Goal: Check status: Check status

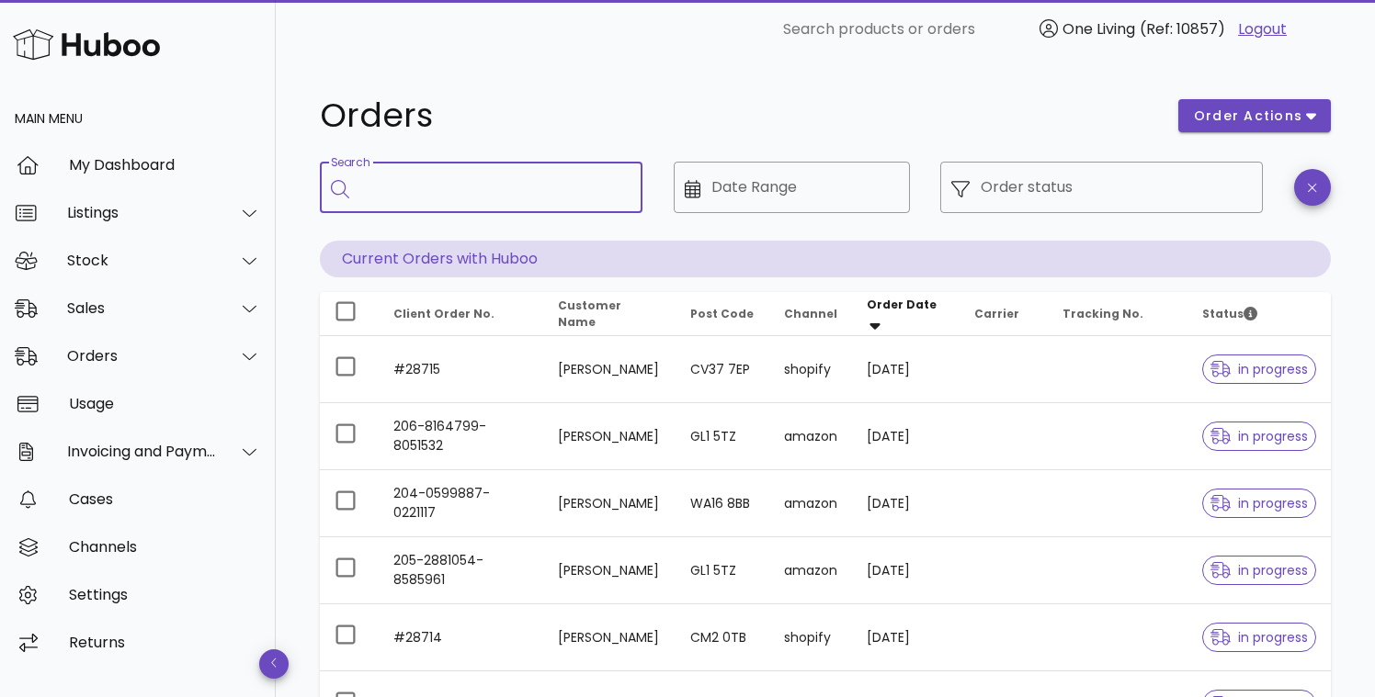
click at [413, 188] on input "Search" at bounding box center [493, 187] width 267 height 29
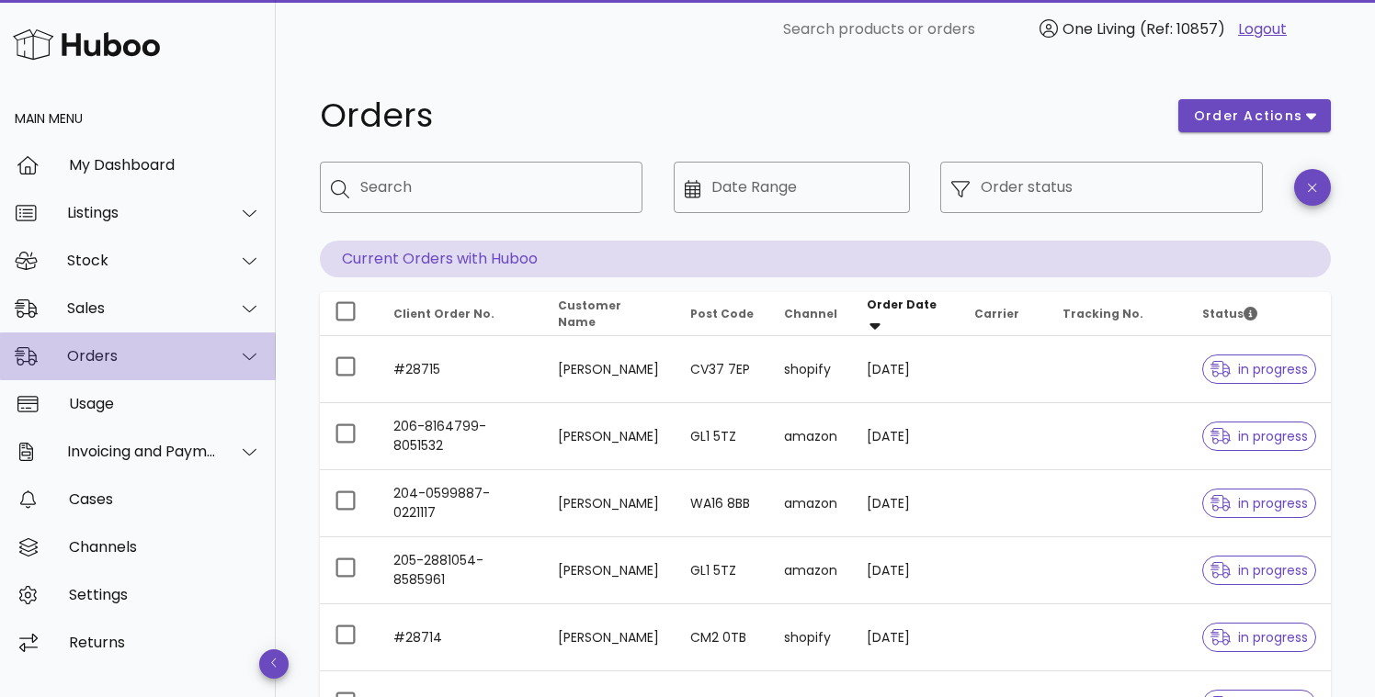
click at [244, 356] on icon at bounding box center [250, 357] width 14 height 7
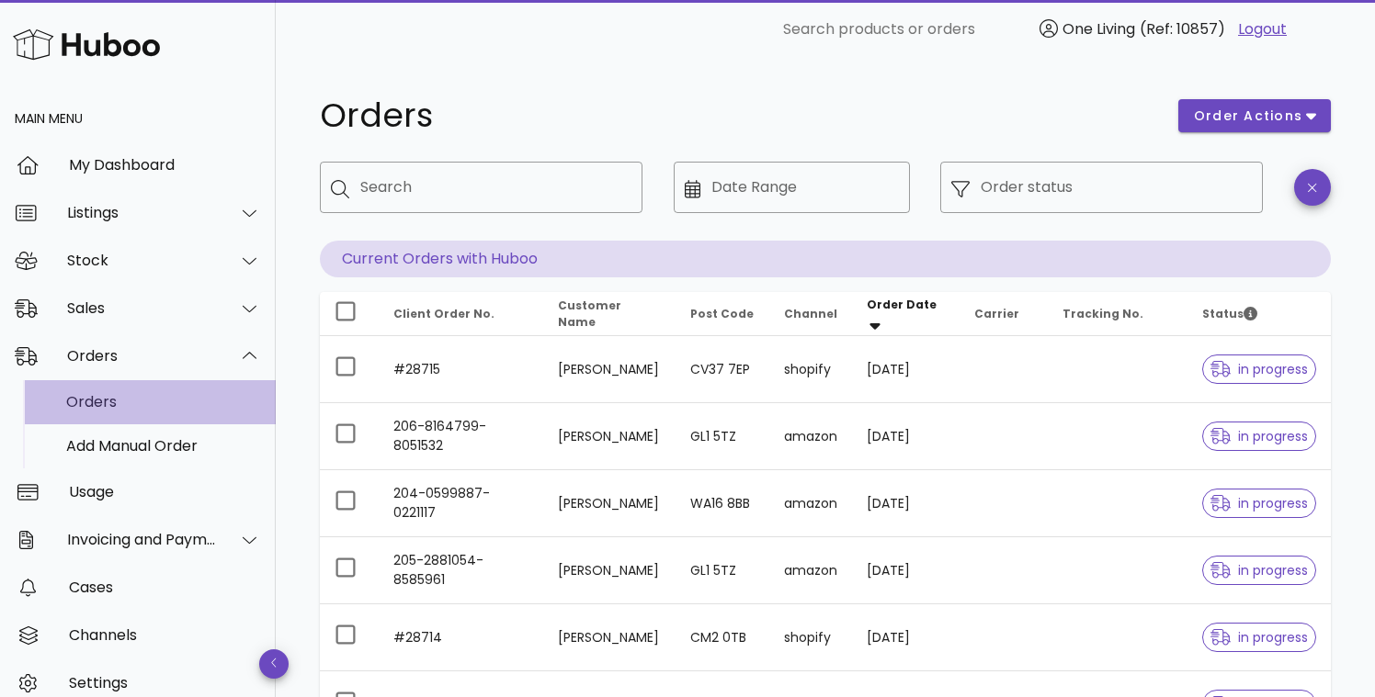
click at [166, 406] on div "Orders" at bounding box center [163, 401] width 195 height 17
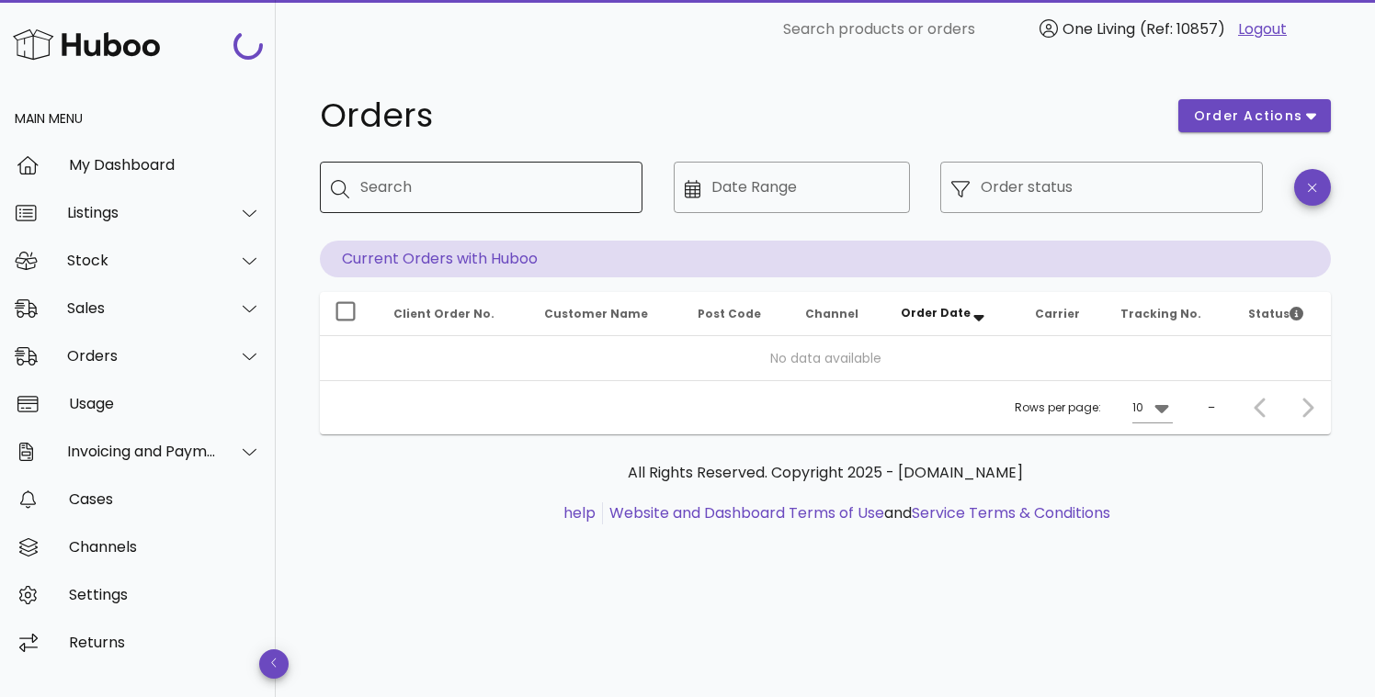
click at [409, 195] on input "Search" at bounding box center [493, 187] width 267 height 29
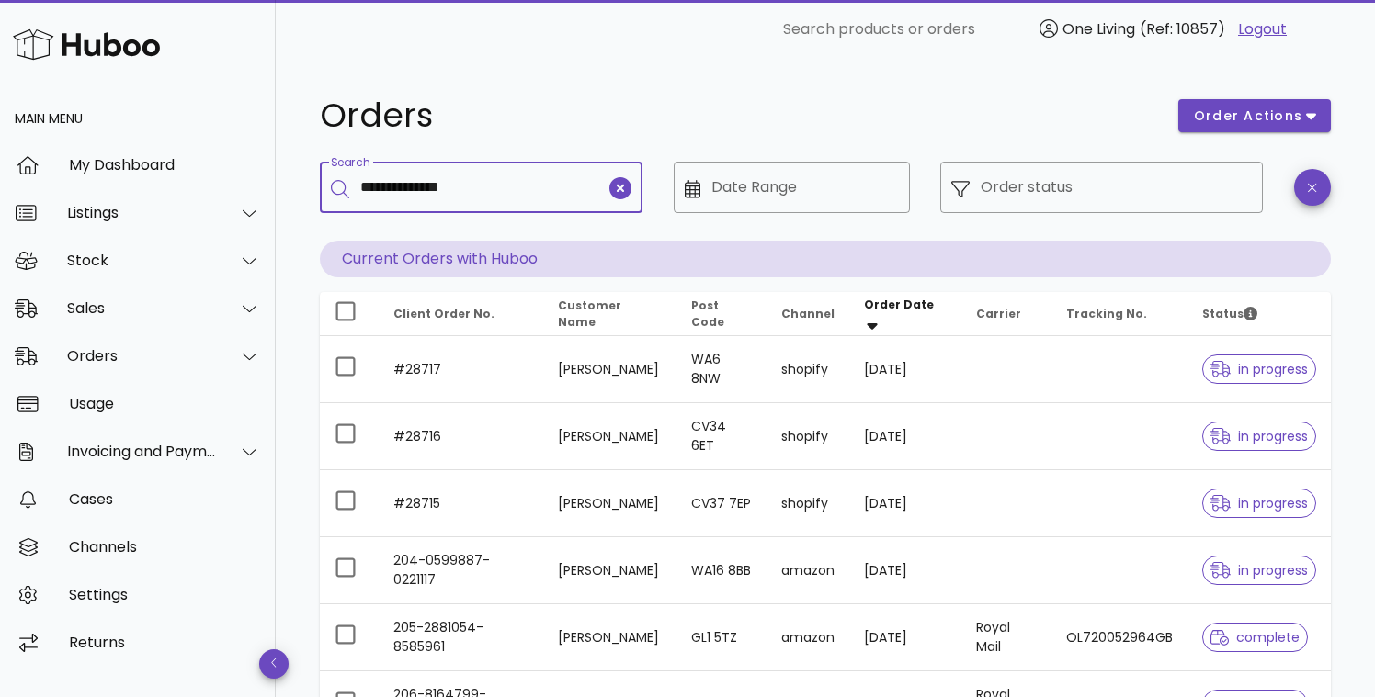
type input "**********"
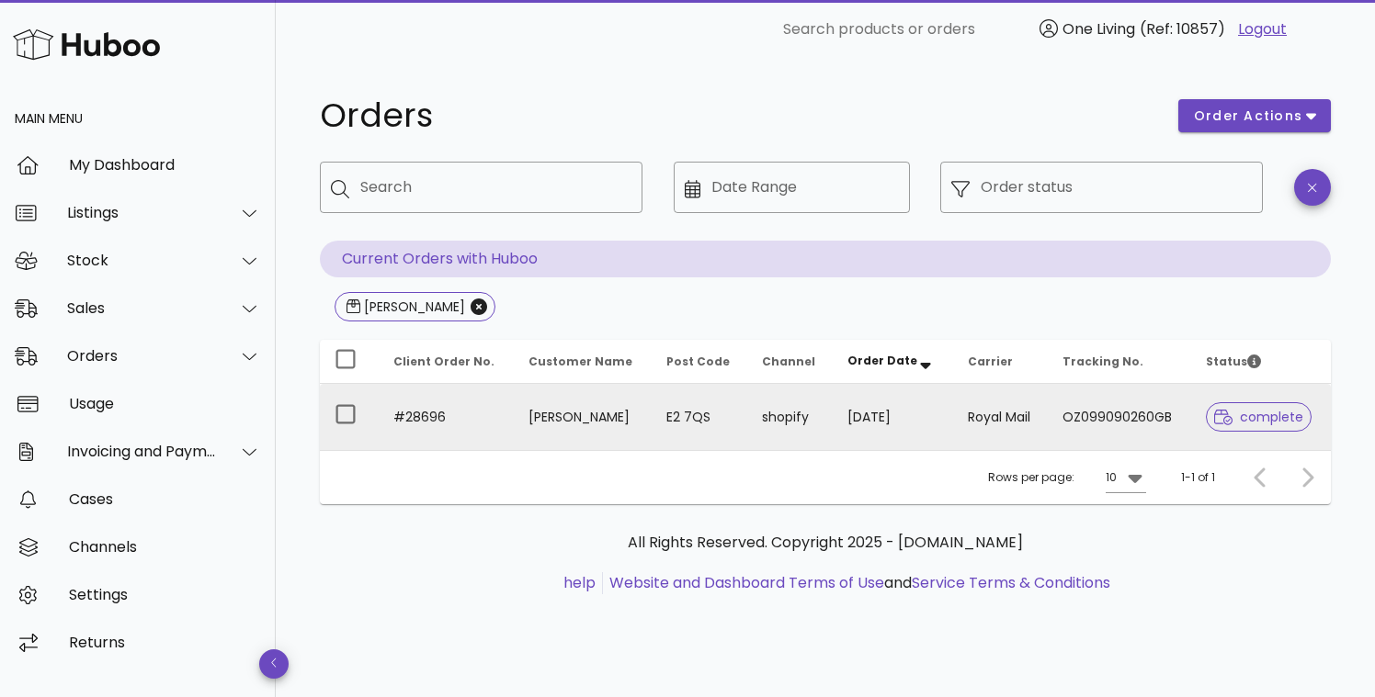
click at [496, 434] on td "#28696" at bounding box center [446, 417] width 135 height 66
